Goal: Task Accomplishment & Management: Manage account settings

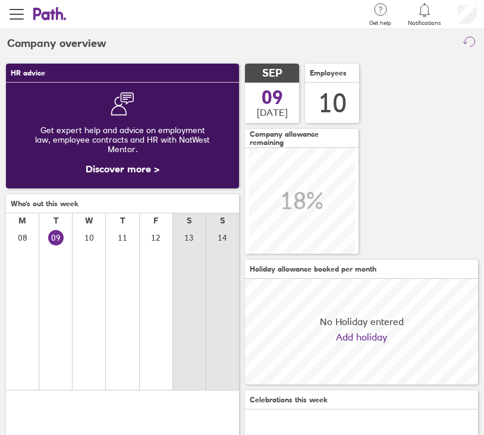
scroll to position [106, 233]
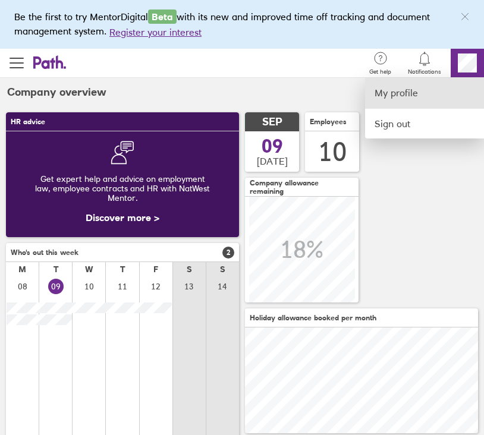
click at [406, 93] on link "My profile" at bounding box center [424, 93] width 119 height 30
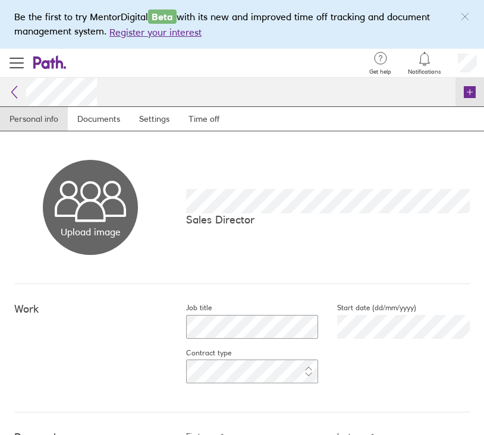
click at [464, 91] on icon at bounding box center [470, 92] width 12 height 12
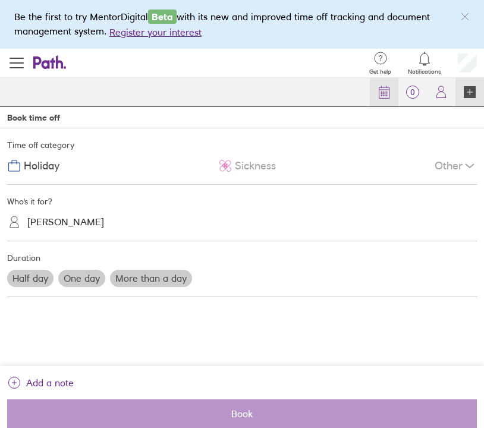
click at [383, 94] on circle at bounding box center [383, 93] width 1 height 1
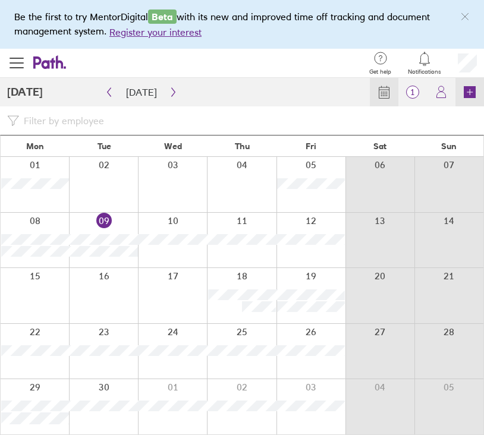
click at [474, 93] on icon at bounding box center [470, 92] width 12 height 12
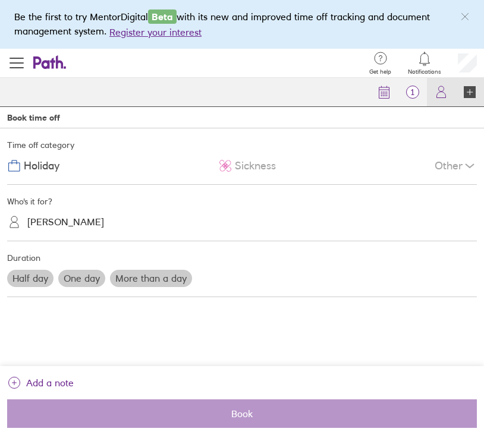
click at [440, 89] on icon at bounding box center [441, 92] width 14 height 14
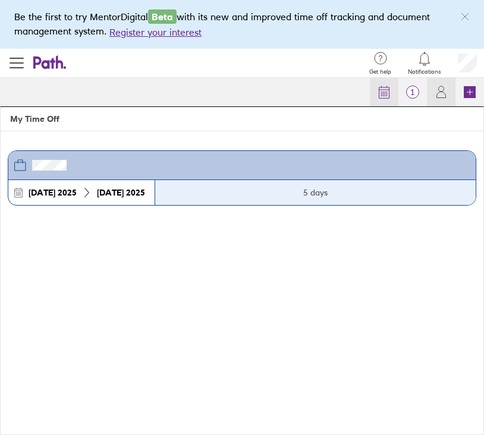
click at [376, 93] on link "Calendar" at bounding box center [384, 92] width 29 height 29
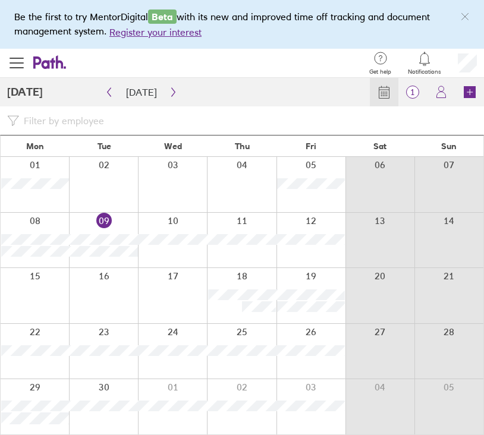
click at [456, 62] on div at bounding box center [466, 63] width 33 height 29
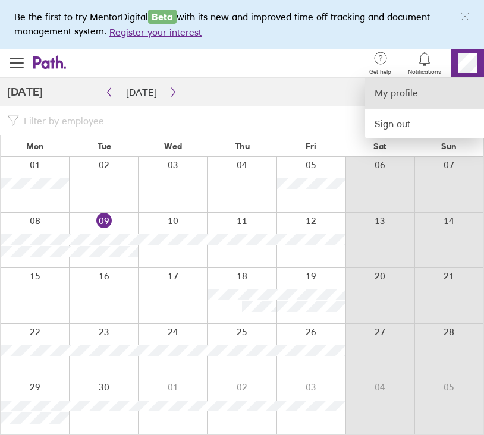
click at [386, 96] on link "My profile" at bounding box center [424, 93] width 119 height 30
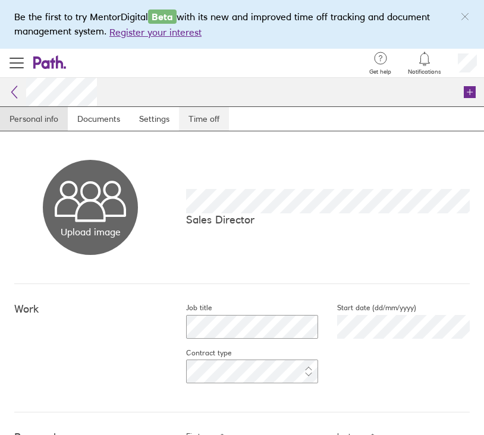
click at [195, 118] on link "Time off" at bounding box center [204, 119] width 50 height 24
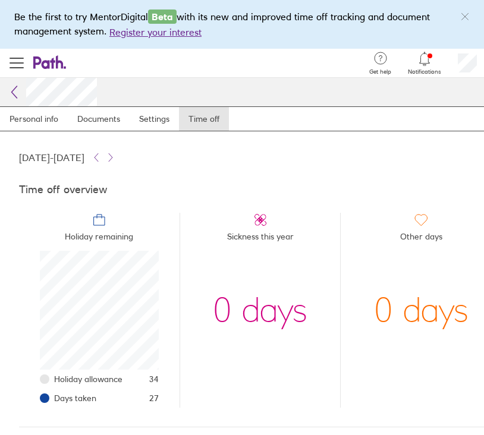
click at [15, 89] on icon at bounding box center [14, 92] width 14 height 14
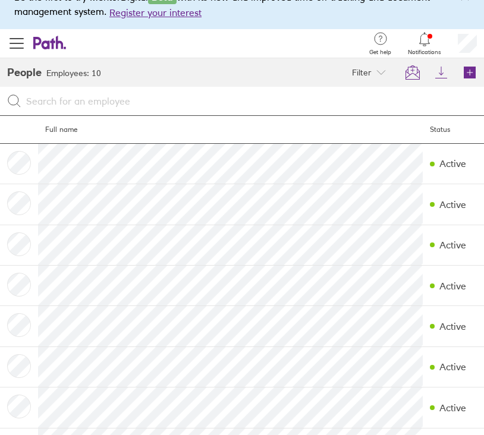
scroll to position [21, 0]
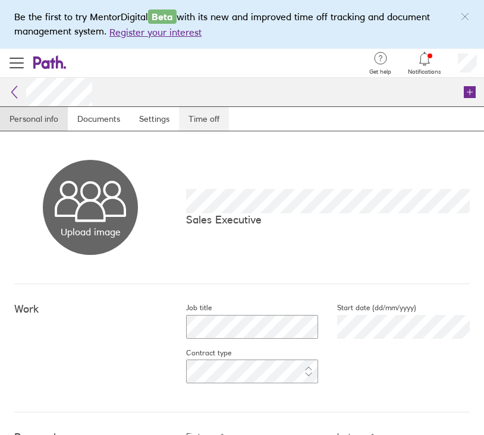
click at [213, 118] on link "Time off" at bounding box center [204, 119] width 50 height 24
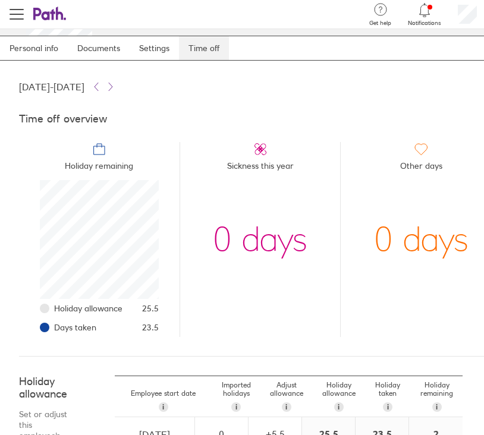
scroll to position [71, 0]
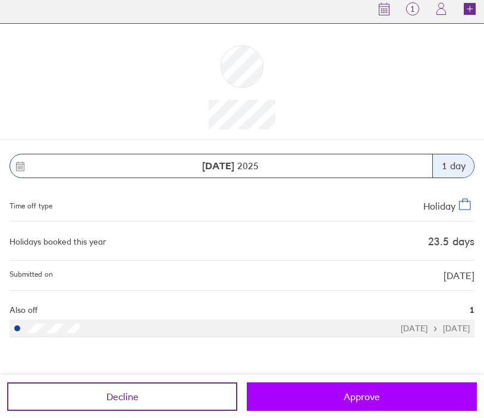
scroll to position [83, 0]
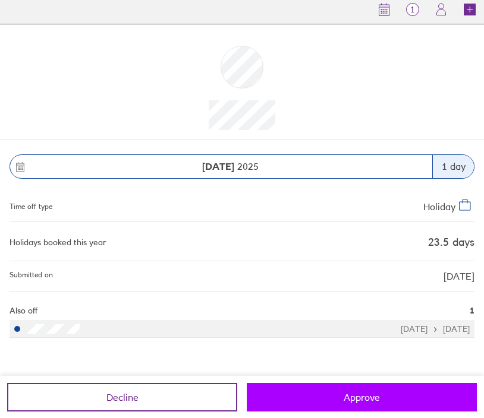
click at [375, 394] on span "Approve" at bounding box center [361, 397] width 36 height 11
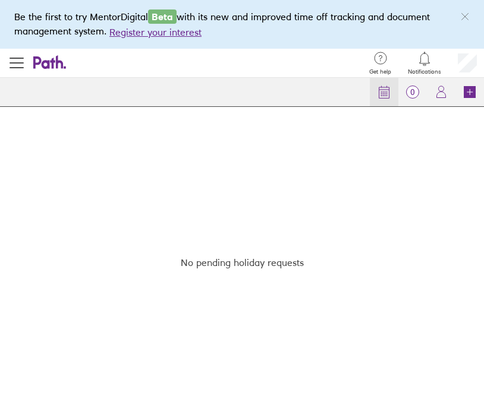
click at [384, 94] on circle at bounding box center [384, 93] width 1 height 1
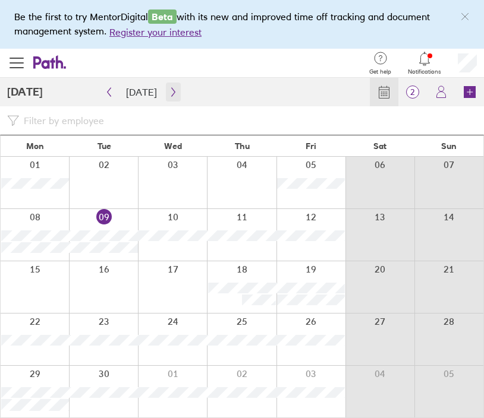
click at [172, 93] on icon "button" at bounding box center [173, 92] width 9 height 10
